Goal: Task Accomplishment & Management: Manage account settings

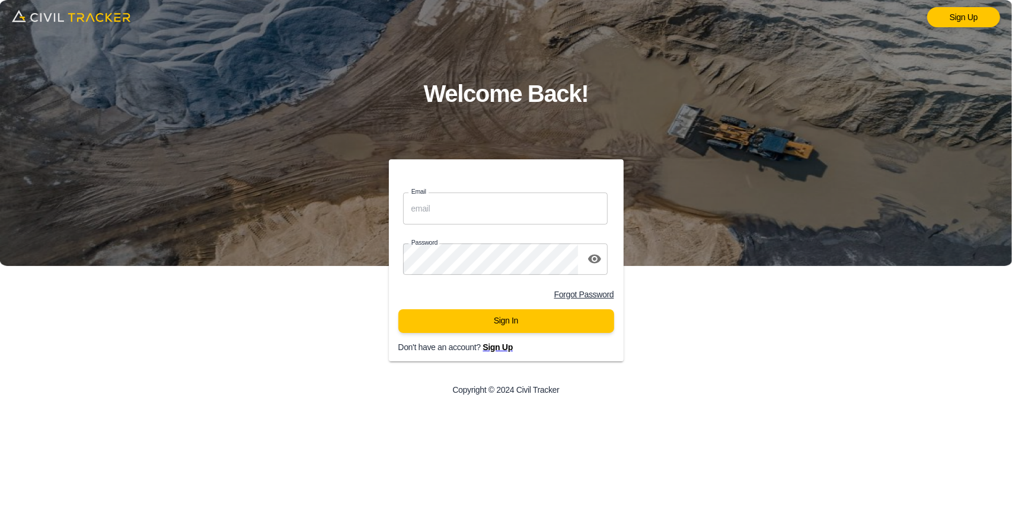
type input "support@civiltracker.xyz"
click at [471, 209] on input "support@civiltracker.xyz" at bounding box center [505, 208] width 205 height 31
click at [466, 336] on div "Sign In" at bounding box center [506, 325] width 235 height 33
click at [507, 328] on button "Sign In" at bounding box center [506, 321] width 216 height 24
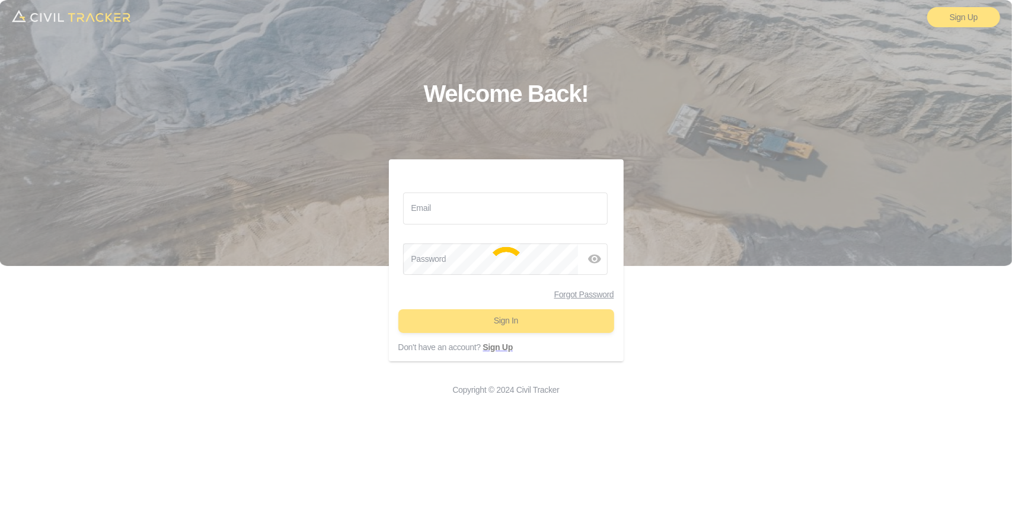
type input "support@civiltracker.xyz"
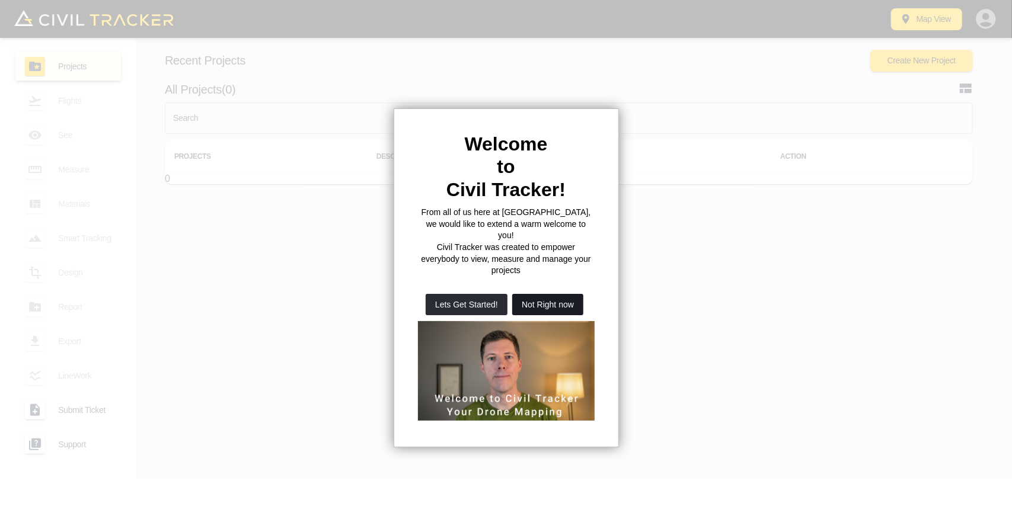
click at [551, 294] on button "Not Right now" at bounding box center [547, 304] width 71 height 21
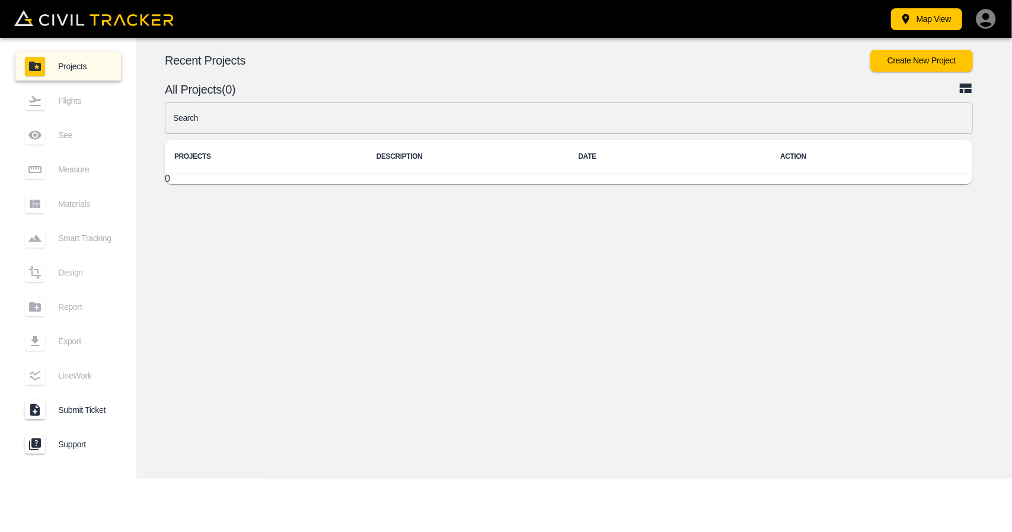
click at [552, 127] on input "text" at bounding box center [569, 118] width 808 height 31
